Goal: Task Accomplishment & Management: Complete application form

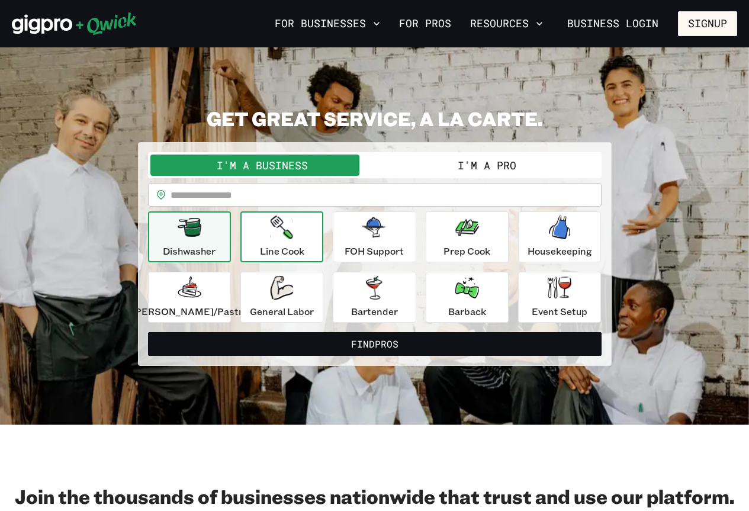
click at [284, 237] on icon "button" at bounding box center [281, 227] width 22 height 24
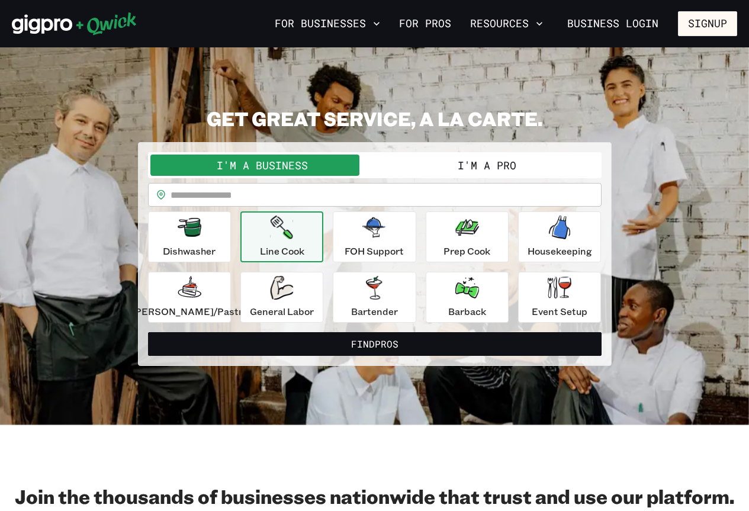
click at [507, 162] on button "I'm a Pro" at bounding box center [487, 164] width 224 height 21
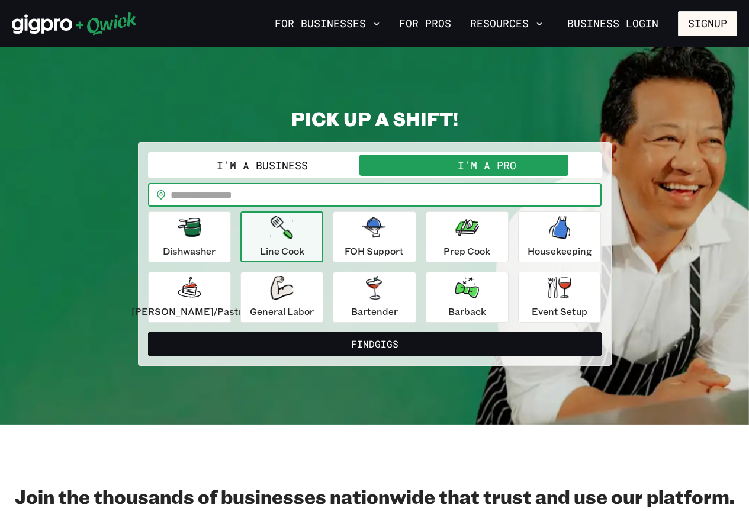
click at [239, 196] on input "text" at bounding box center [385, 195] width 431 height 24
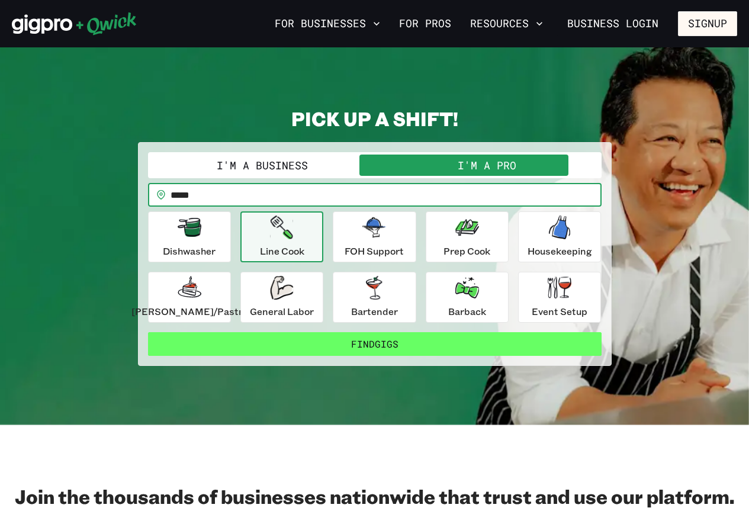
type input "*****"
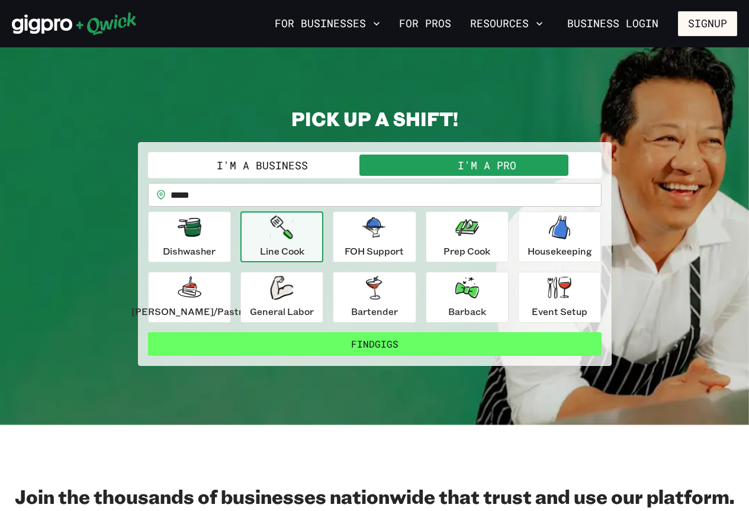
click at [254, 340] on button "Find Gigs" at bounding box center [374, 344] width 453 height 24
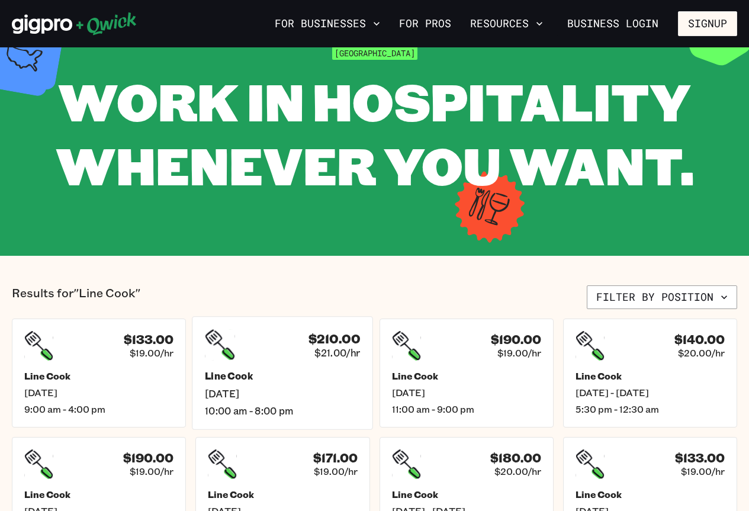
scroll to position [118, 0]
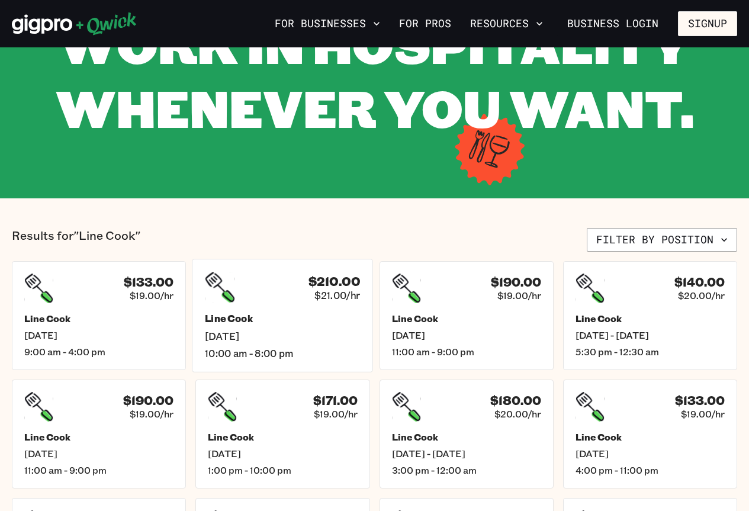
click at [265, 296] on div "$210.00 $21.00/hr" at bounding box center [282, 287] width 155 height 31
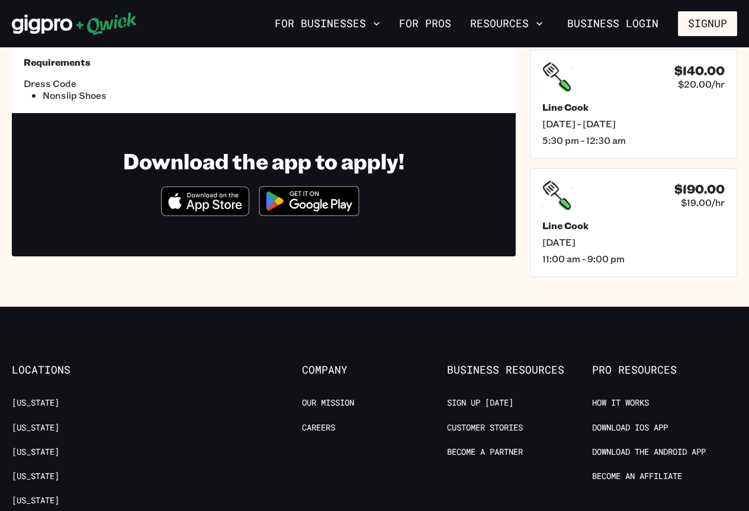
scroll to position [710, 0]
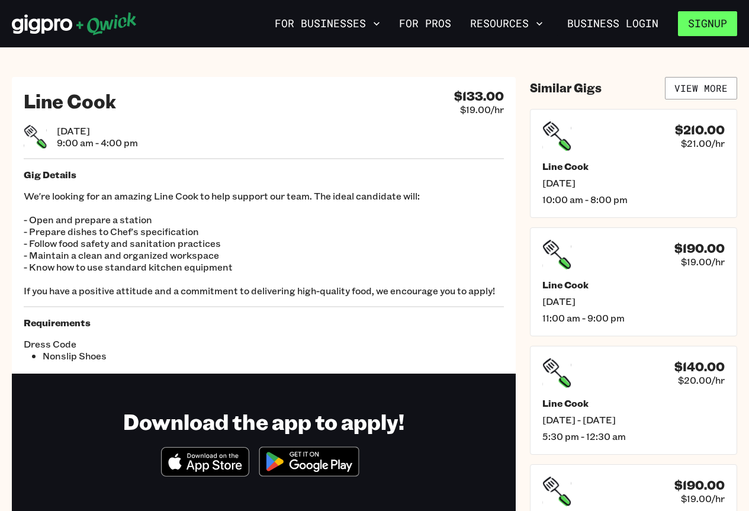
click at [704, 29] on button "Signup" at bounding box center [707, 23] width 59 height 25
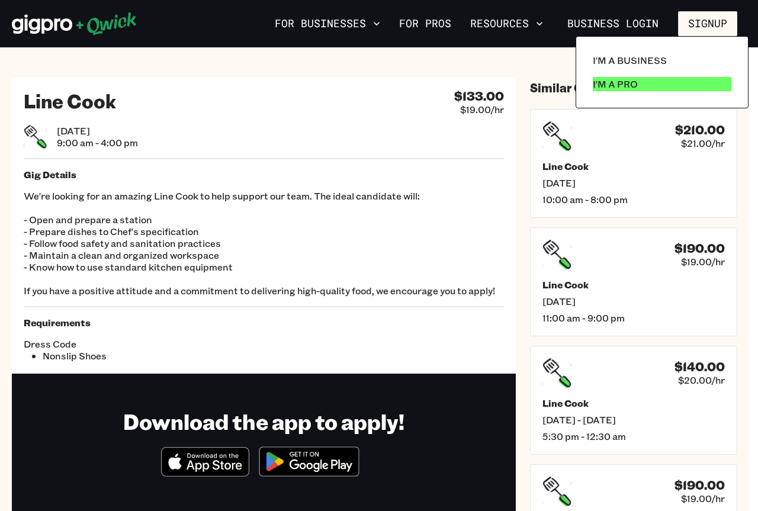
click at [620, 83] on p "I'm a Pro" at bounding box center [614, 84] width 45 height 14
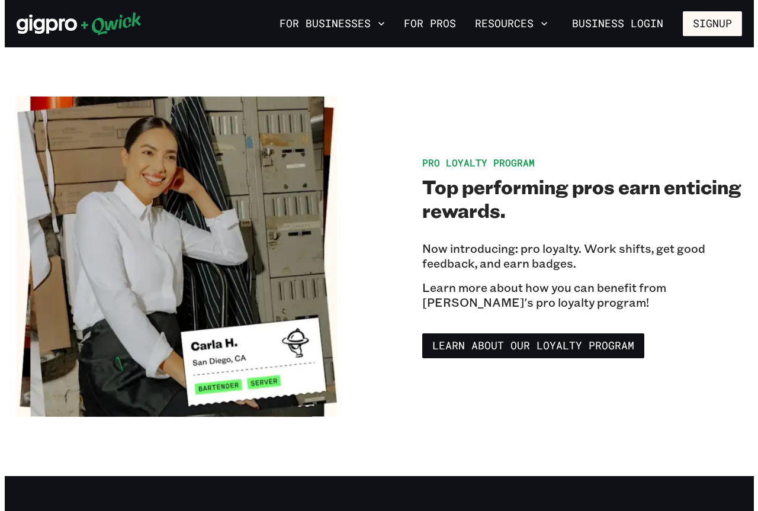
scroll to position [2012, 0]
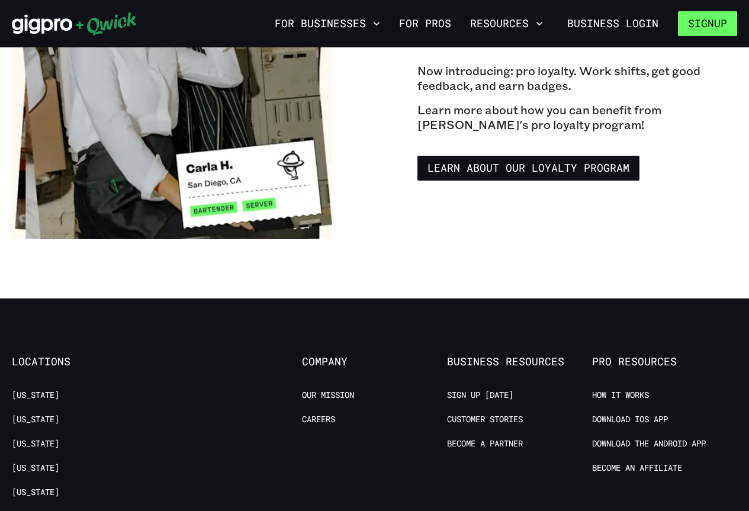
click at [694, 33] on button "Signup" at bounding box center [707, 23] width 59 height 25
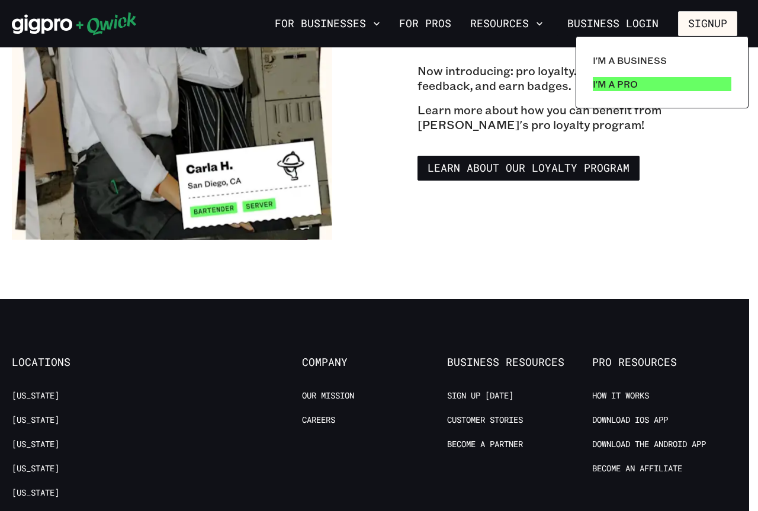
click at [646, 82] on link "I'm a Pro" at bounding box center [662, 84] width 148 height 24
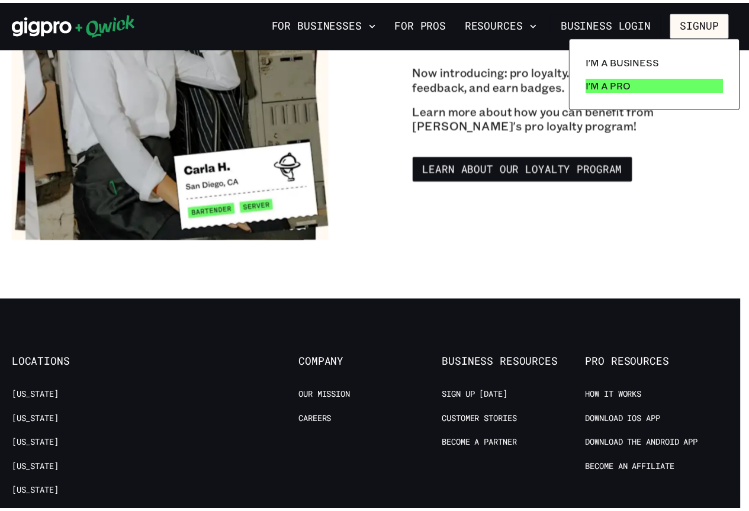
scroll to position [0, 0]
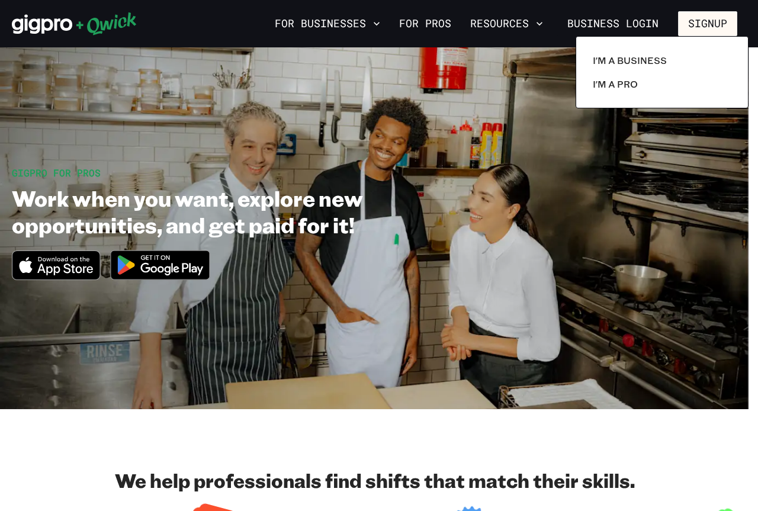
click at [146, 265] on div at bounding box center [379, 255] width 758 height 511
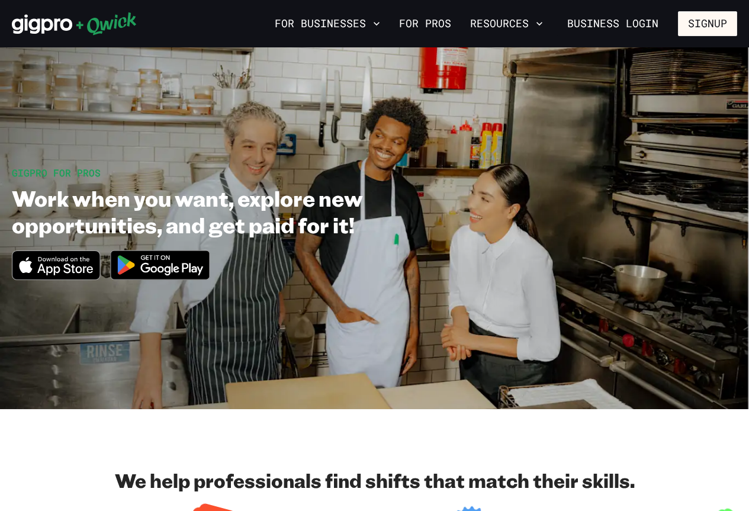
click at [163, 265] on img at bounding box center [160, 265] width 115 height 44
